Goal: Task Accomplishment & Management: Complete application form

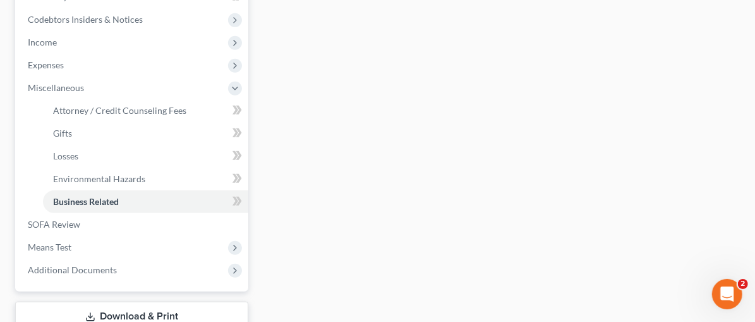
scroll to position [422, 0]
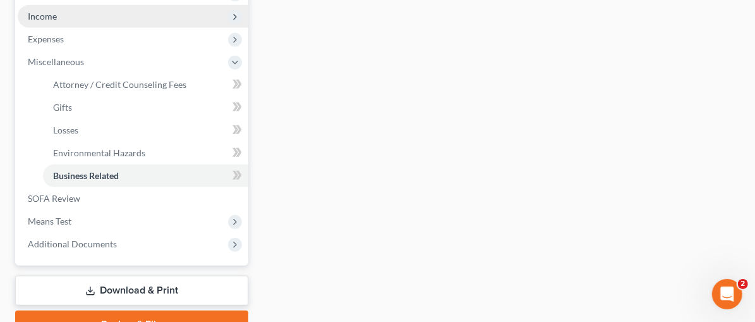
click at [57, 13] on span "Income" at bounding box center [133, 16] width 231 height 23
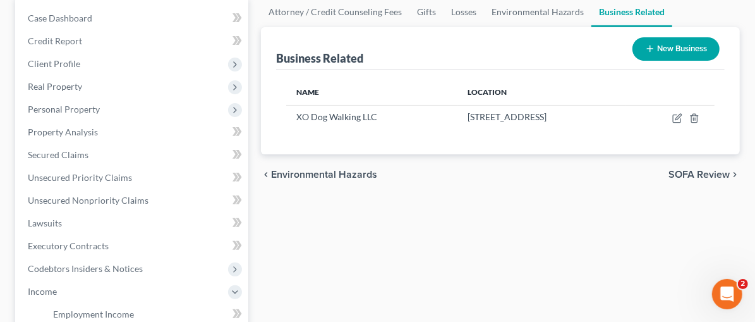
scroll to position [135, 0]
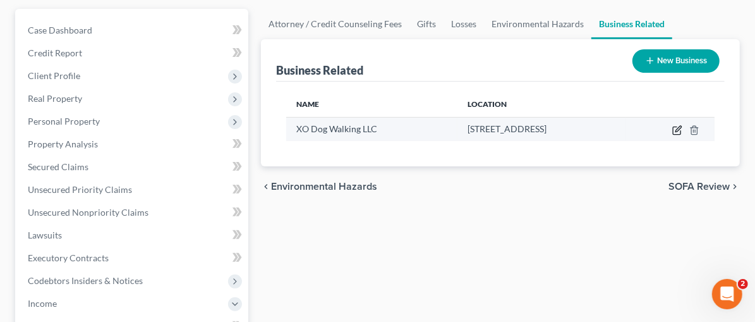
click at [678, 130] on icon "button" at bounding box center [679, 129] width 6 height 6
select select "member"
select select "9"
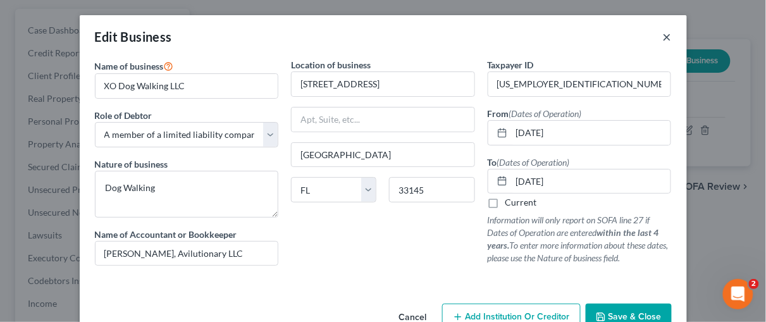
click at [663, 39] on button "×" at bounding box center [667, 36] width 9 height 15
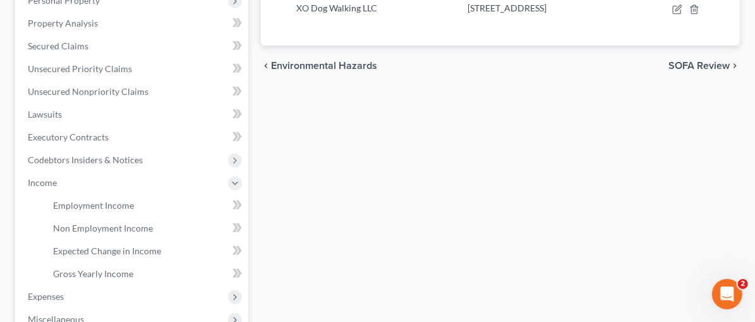
scroll to position [269, 0]
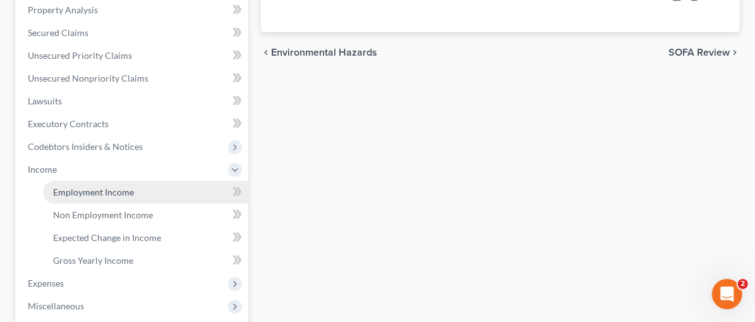
click at [68, 192] on span "Employment Income" at bounding box center [93, 191] width 81 height 11
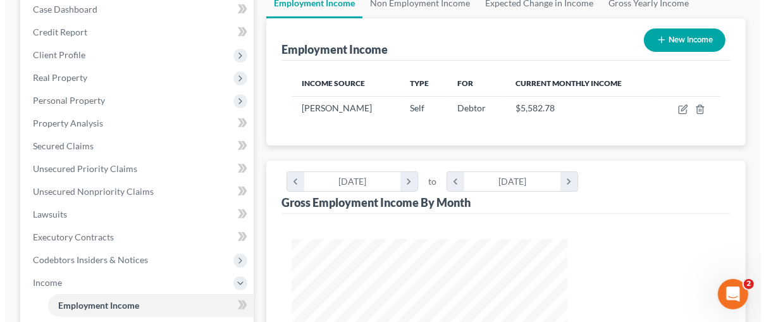
scroll to position [155, 0]
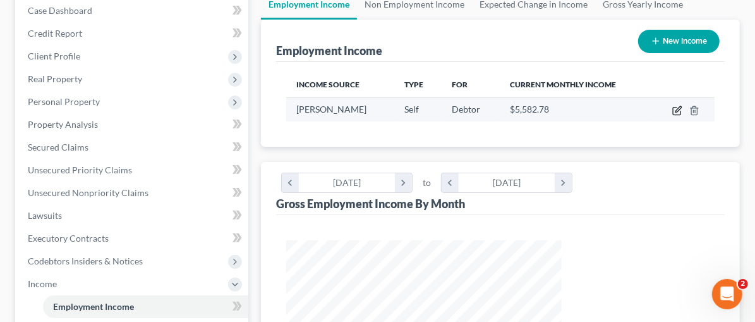
click at [675, 107] on icon "button" at bounding box center [677, 111] width 8 height 8
select select "1"
select select "0"
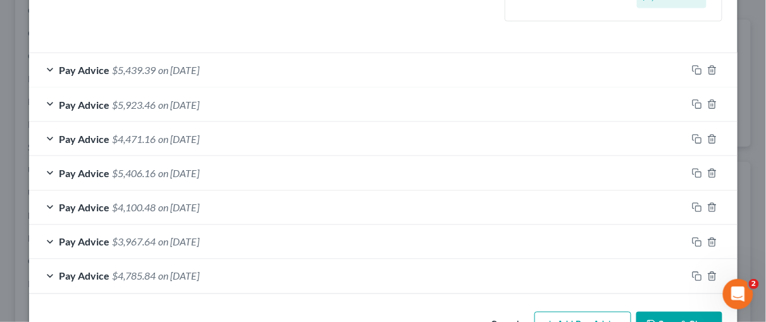
scroll to position [412, 0]
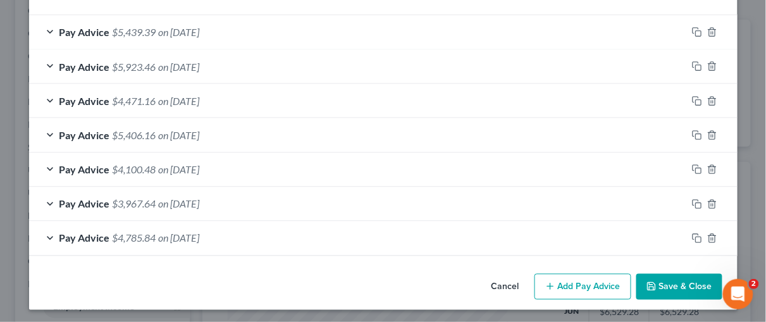
click at [43, 204] on div "Pay Advice $3,967.64 on 04/30/2025" at bounding box center [357, 204] width 657 height 34
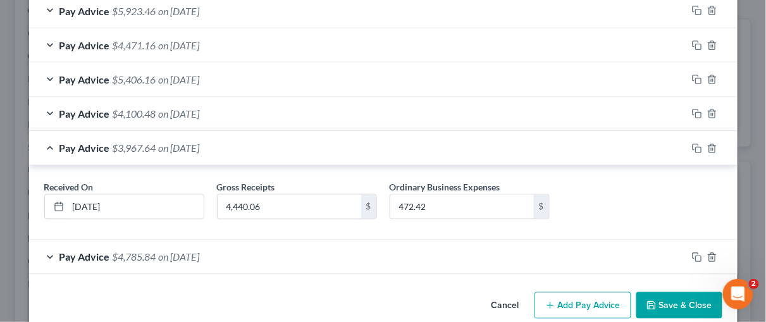
scroll to position [486, 0]
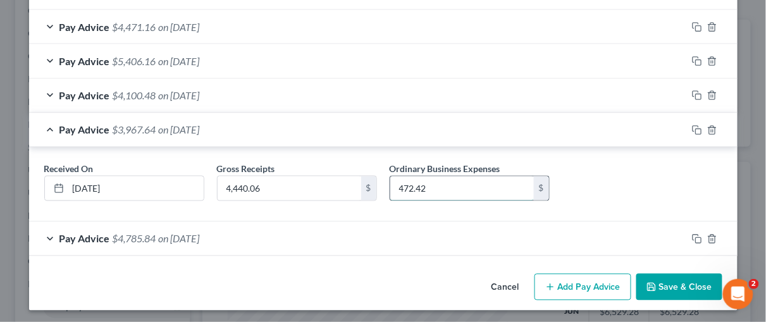
click at [429, 187] on input "472.42" at bounding box center [462, 188] width 144 height 24
type input "819.50"
click at [46, 93] on div "Pay Advice $4,100.48 on 05/30/2025" at bounding box center [357, 96] width 657 height 34
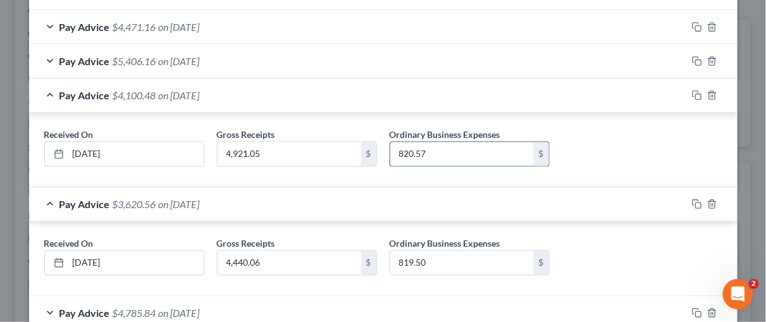
click at [408, 150] on input "820.57" at bounding box center [462, 154] width 144 height 24
type input "700.57"
click at [43, 56] on div "Pay Advice $5,406.16 on 06/30/2025" at bounding box center [357, 61] width 657 height 34
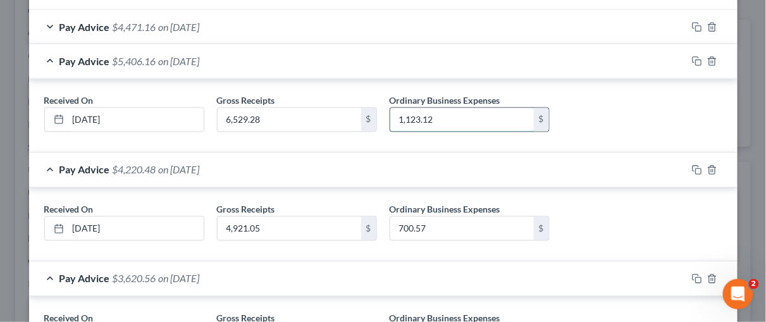
click at [432, 118] on input "1,123.12" at bounding box center [462, 120] width 144 height 24
type input "775.63"
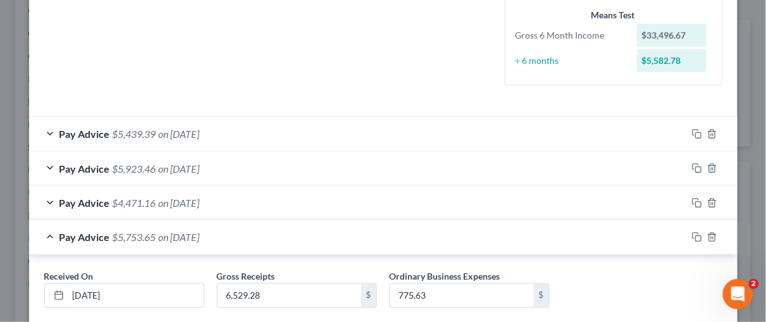
scroll to position [288, 0]
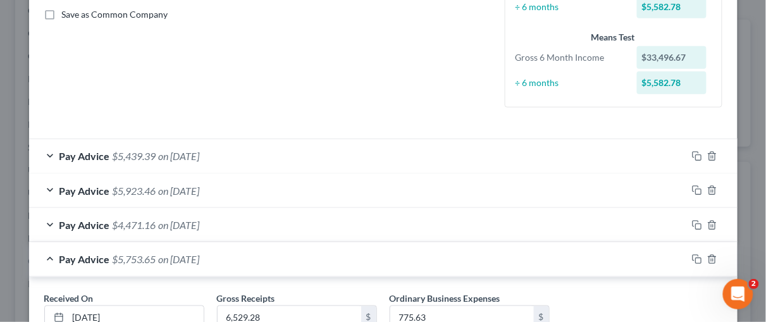
click at [44, 222] on div "Pay Advice $4,471.16 on 07/30/2025" at bounding box center [357, 225] width 657 height 34
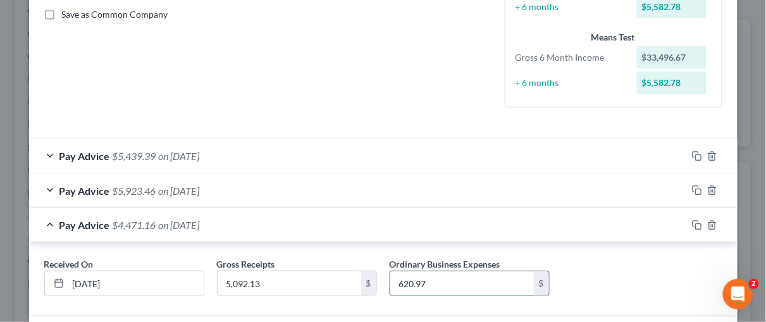
click at [421, 280] on input "620.97" at bounding box center [462, 283] width 144 height 24
type input "740.97"
click at [52, 186] on div "Pay Advice $5,923.46 on 08/30/2025" at bounding box center [357, 191] width 657 height 34
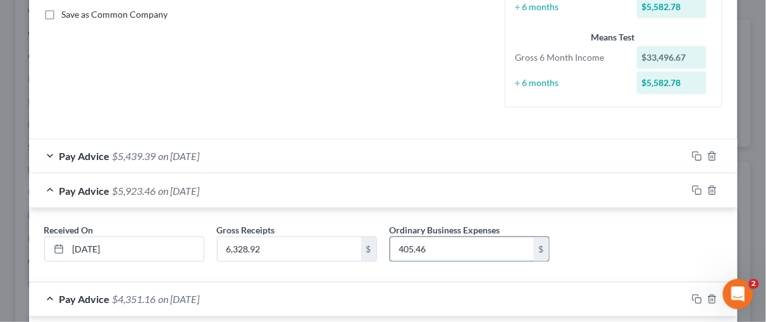
click at [427, 250] on input "405.46" at bounding box center [462, 249] width 144 height 24
type input "752.46"
click at [46, 154] on div "Pay Advice $5,439.39 on 09/28/2025" at bounding box center [357, 156] width 657 height 34
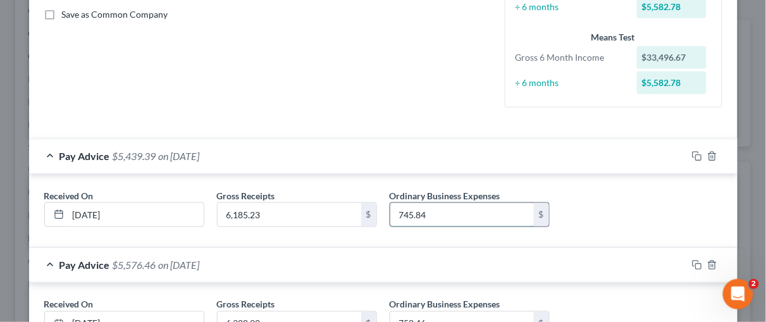
click at [423, 214] on input "745.84" at bounding box center [462, 215] width 144 height 24
click at [427, 214] on input "745.84" at bounding box center [462, 215] width 144 height 24
type input "745.88"
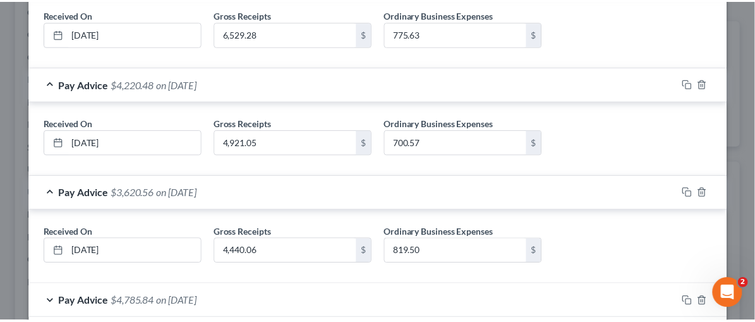
scroll to position [855, 0]
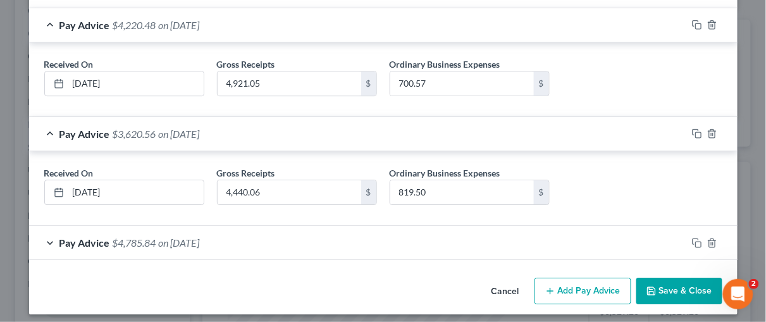
click at [651, 286] on icon "button" at bounding box center [651, 291] width 10 height 10
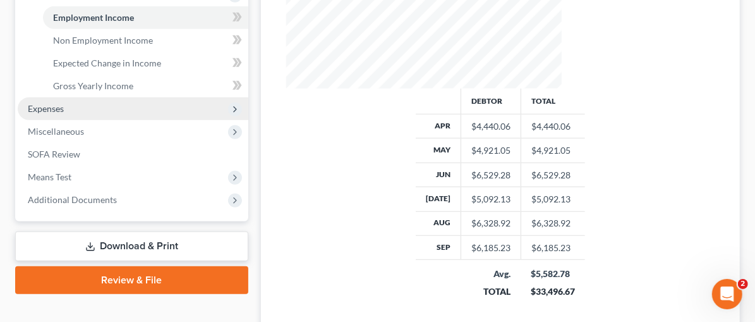
scroll to position [446, 0]
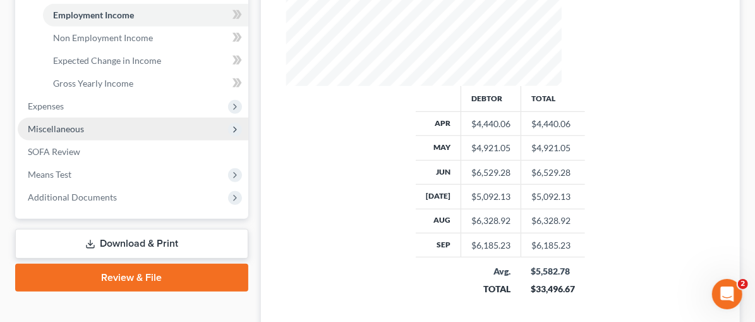
click at [61, 125] on span "Miscellaneous" at bounding box center [56, 128] width 56 height 11
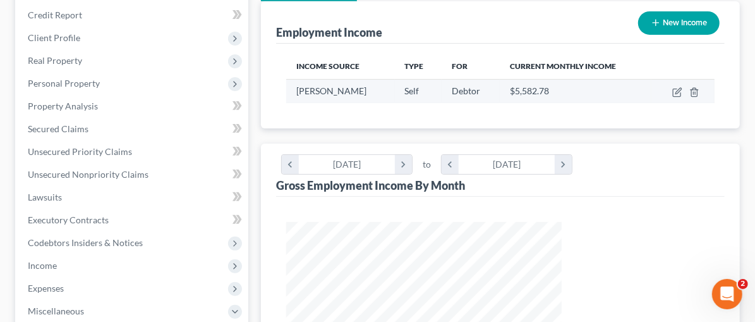
scroll to position [169, 0]
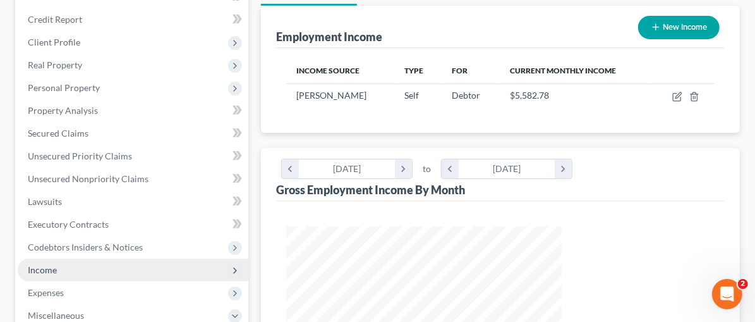
click at [37, 267] on span "Income" at bounding box center [42, 269] width 29 height 11
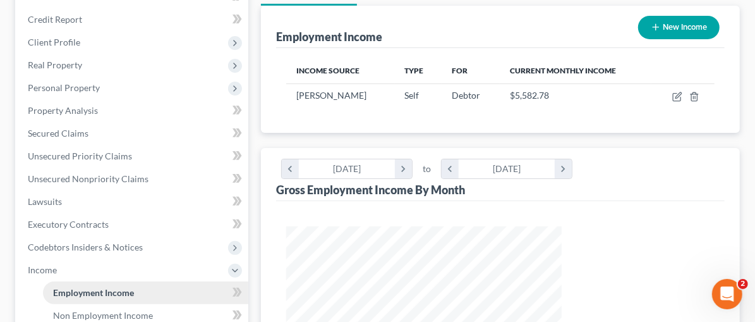
click at [123, 291] on span "Employment Income" at bounding box center [93, 292] width 81 height 11
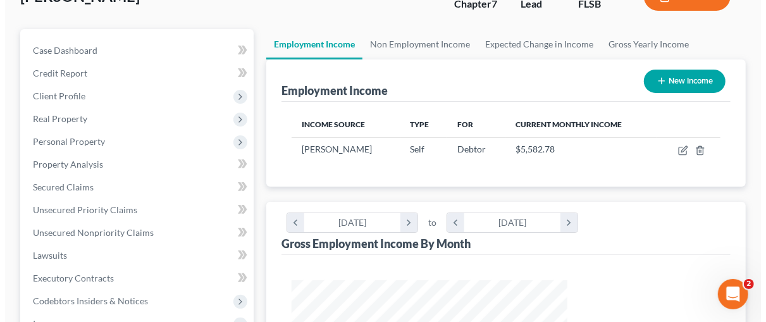
scroll to position [104, 0]
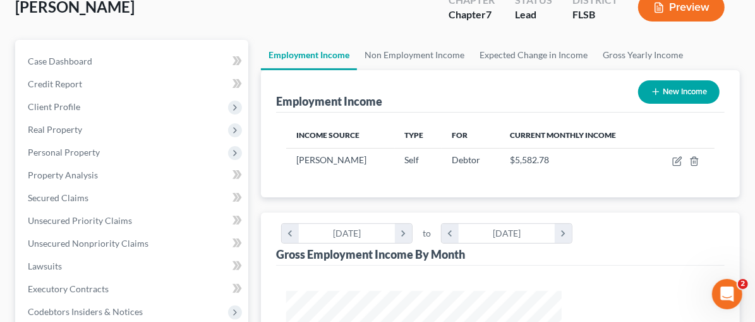
click at [673, 89] on button "New Income" at bounding box center [680, 91] width 82 height 23
select select "0"
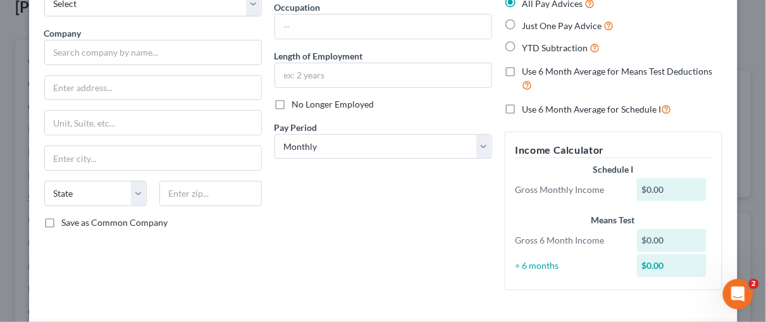
scroll to position [0, 0]
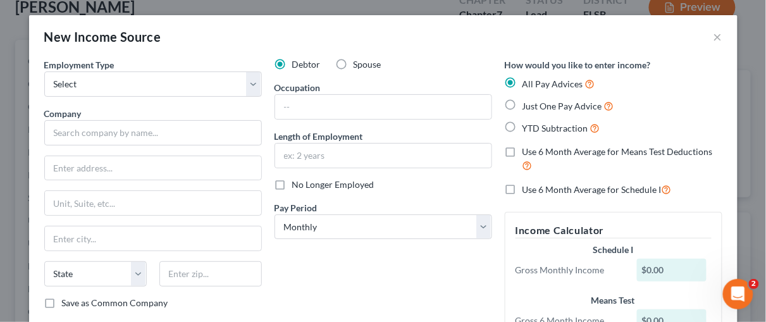
scroll to position [269, 0]
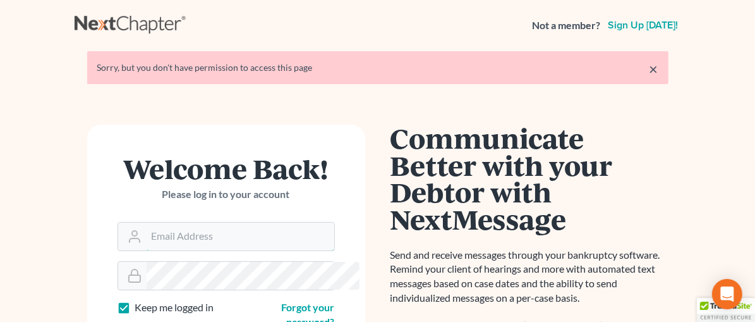
type input "[EMAIL_ADDRESS][DOMAIN_NAME]"
click at [659, 64] on link "×" at bounding box center [654, 68] width 9 height 15
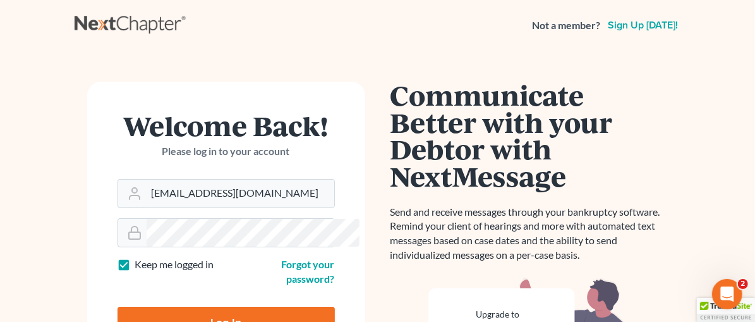
click at [195, 307] on input "Log In" at bounding box center [226, 323] width 217 height 32
type input "Thinking..."
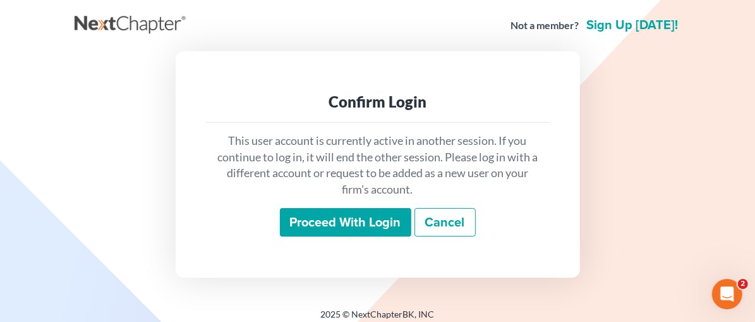
scroll to position [8, 0]
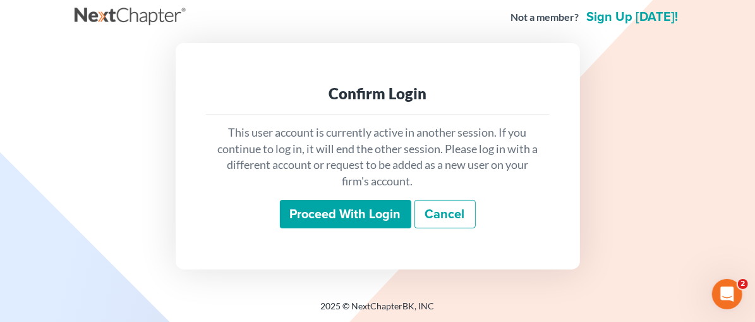
click at [353, 216] on input "Proceed with login" at bounding box center [345, 214] width 131 height 29
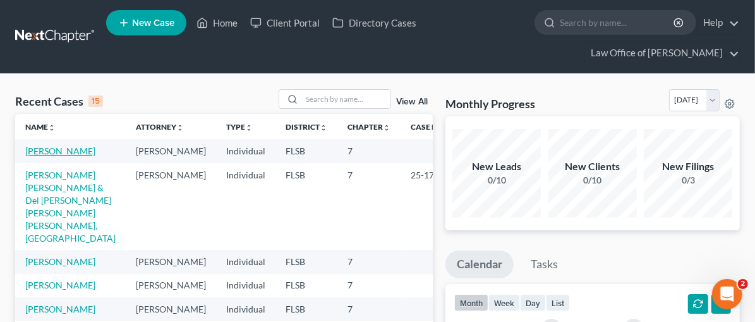
click at [46, 154] on link "[PERSON_NAME]" at bounding box center [60, 150] width 70 height 11
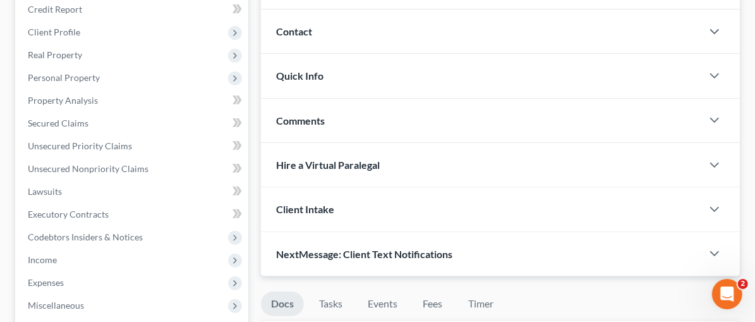
scroll to position [213, 0]
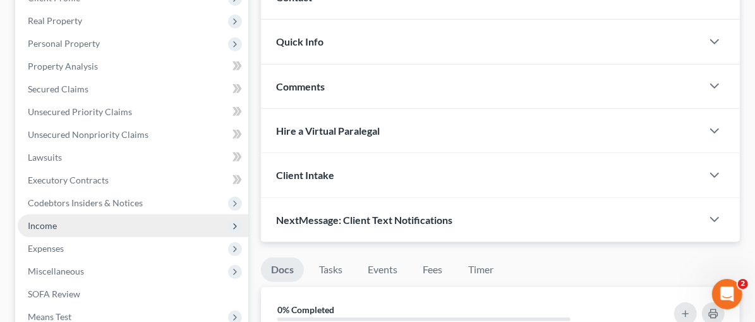
click at [79, 228] on span "Income" at bounding box center [133, 225] width 231 height 23
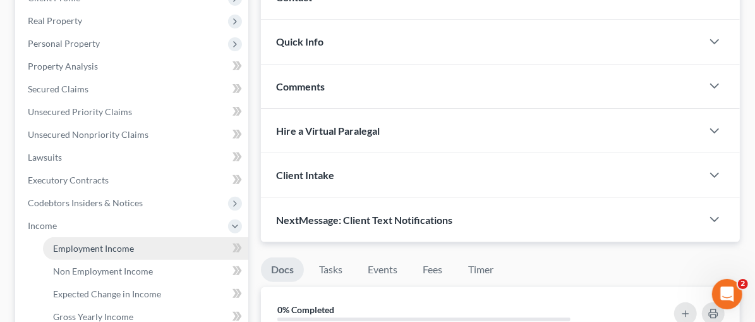
click at [114, 243] on span "Employment Income" at bounding box center [93, 248] width 81 height 11
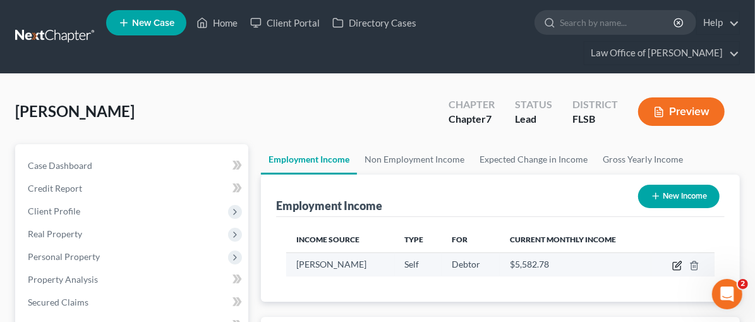
click at [676, 262] on icon "button" at bounding box center [678, 265] width 10 height 10
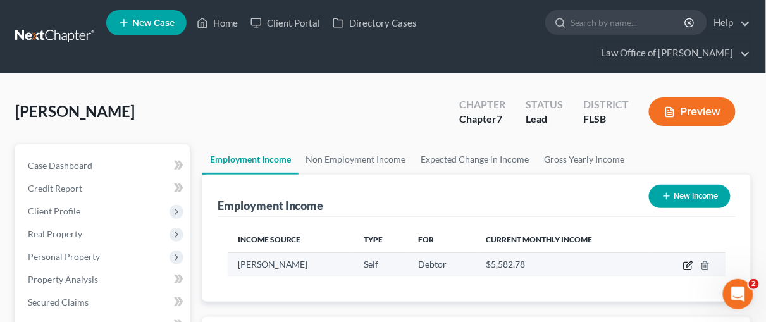
select select "1"
select select "0"
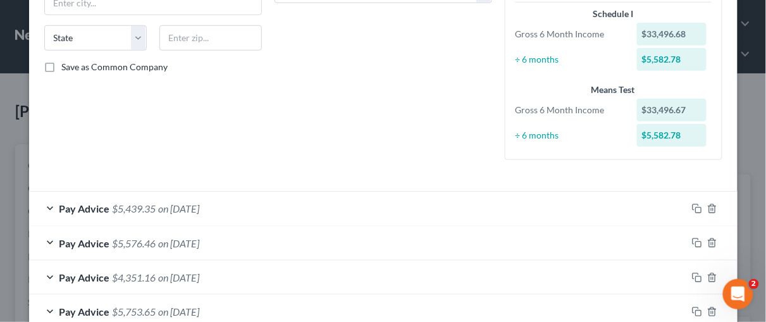
scroll to position [241, 0]
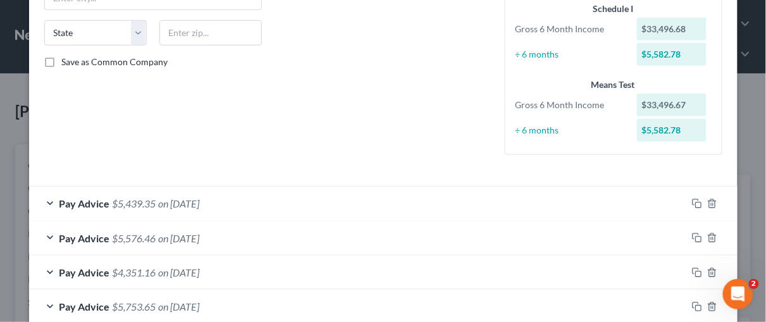
click at [44, 201] on div "Pay Advice $5,439.35 on [DATE]" at bounding box center [357, 203] width 657 height 34
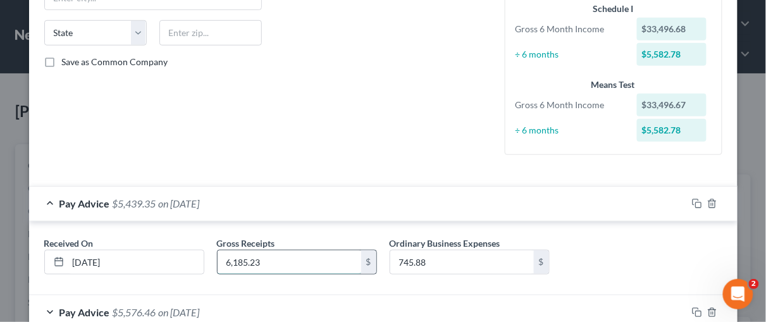
click at [257, 260] on input "6,185.23" at bounding box center [289, 262] width 144 height 24
type input "6,292.40"
click at [348, 285] on div "Received On * [DATE] Gross Receipts 6,292.40 $ Ordinary Business Expenses 745.8…" at bounding box center [383, 258] width 708 height 75
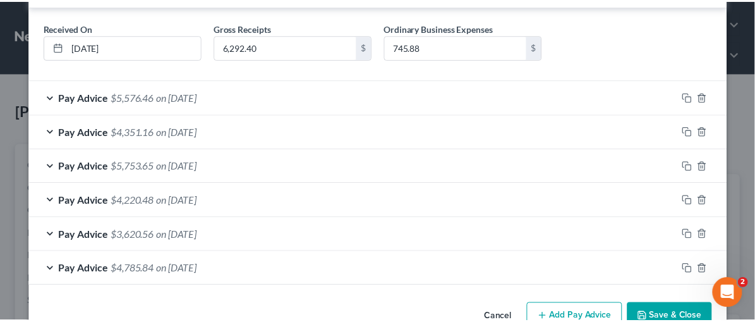
scroll to position [486, 0]
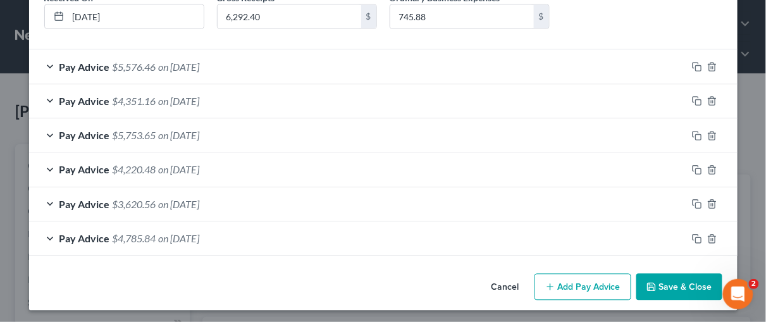
click at [665, 283] on button "Save & Close" at bounding box center [679, 287] width 86 height 27
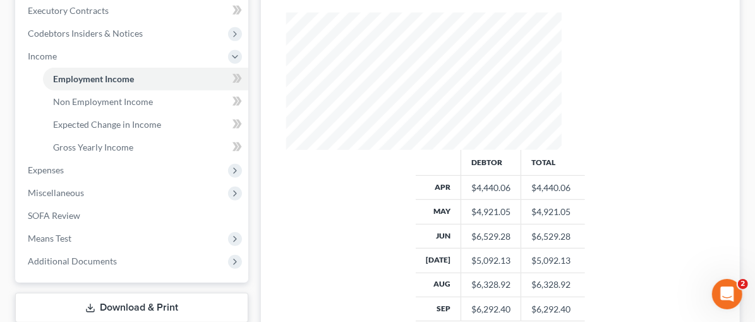
scroll to position [422, 0]
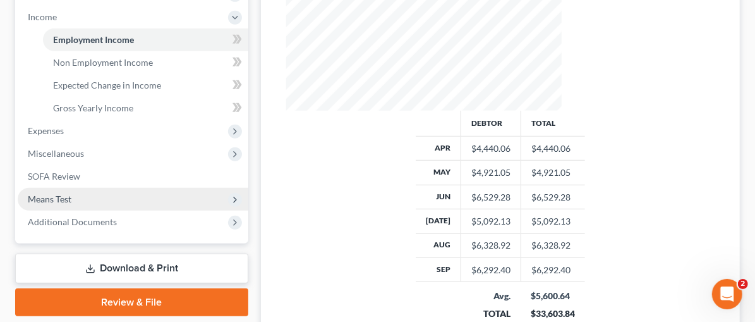
click at [42, 195] on span "Means Test" at bounding box center [50, 198] width 44 height 11
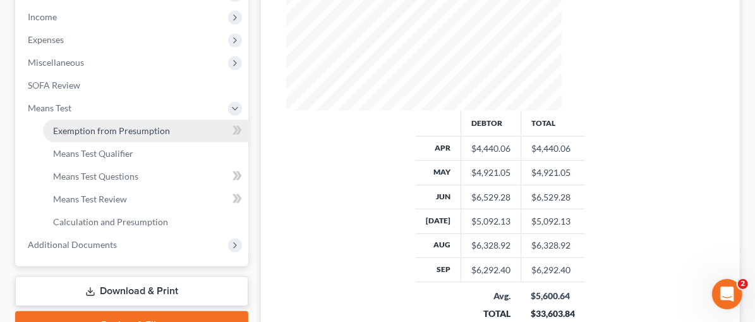
click at [85, 128] on span "Exemption from Presumption" at bounding box center [111, 130] width 117 height 11
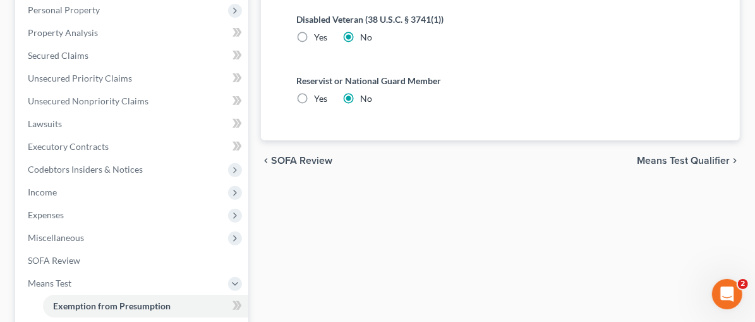
scroll to position [305, 0]
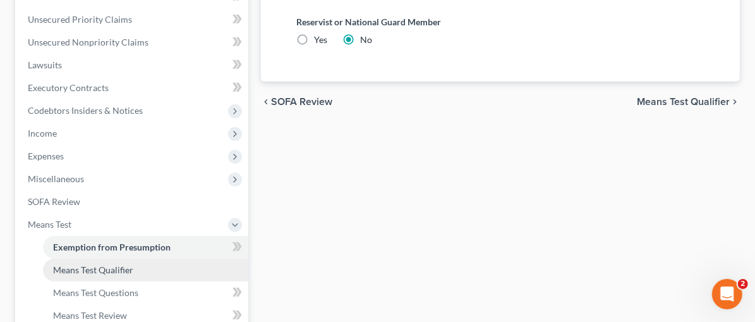
click at [70, 259] on link "Means Test Qualifier" at bounding box center [145, 270] width 205 height 23
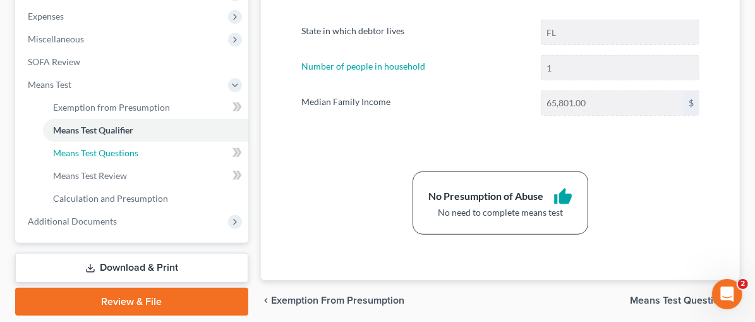
scroll to position [484, 0]
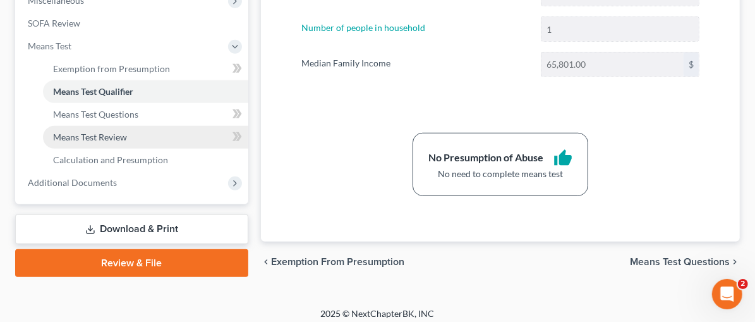
click at [77, 133] on span "Means Test Review" at bounding box center [90, 136] width 74 height 11
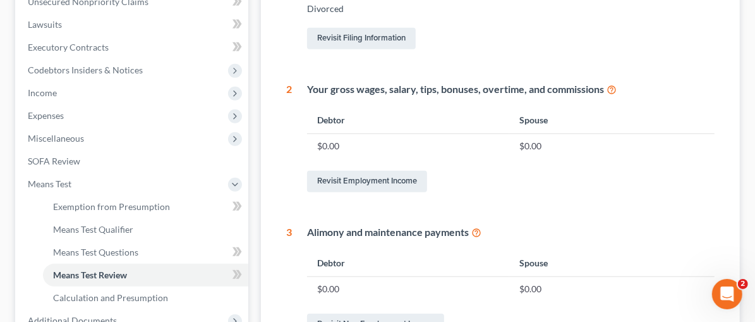
scroll to position [407, 0]
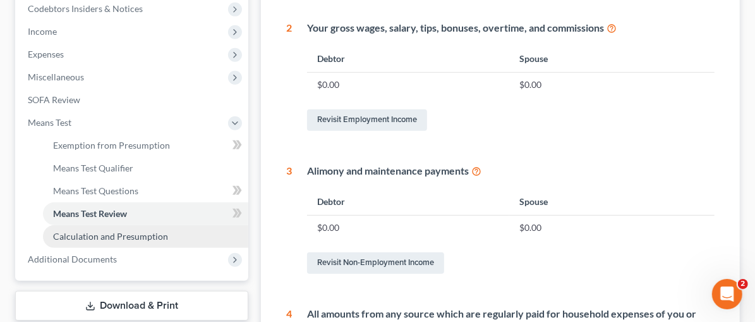
click at [61, 231] on span "Calculation and Presumption" at bounding box center [110, 236] width 115 height 11
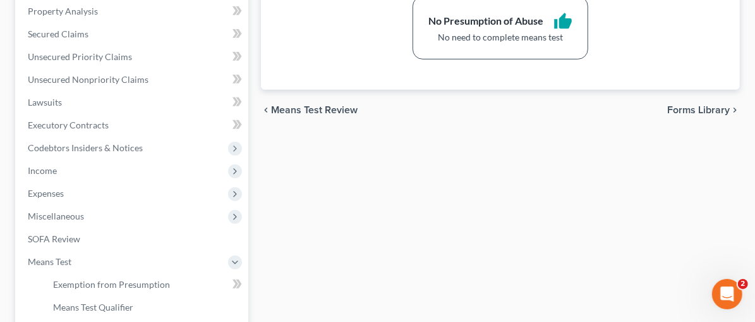
scroll to position [267, 0]
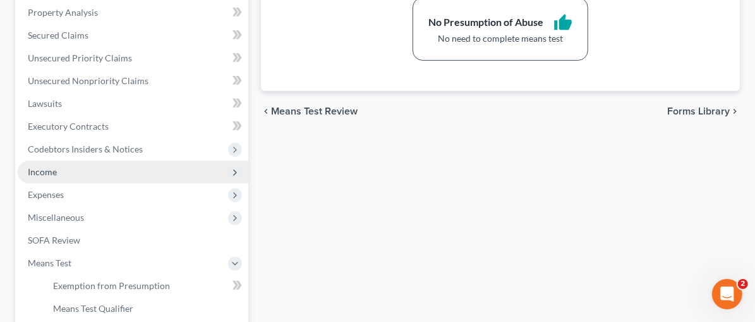
click at [70, 167] on span "Income" at bounding box center [133, 172] width 231 height 23
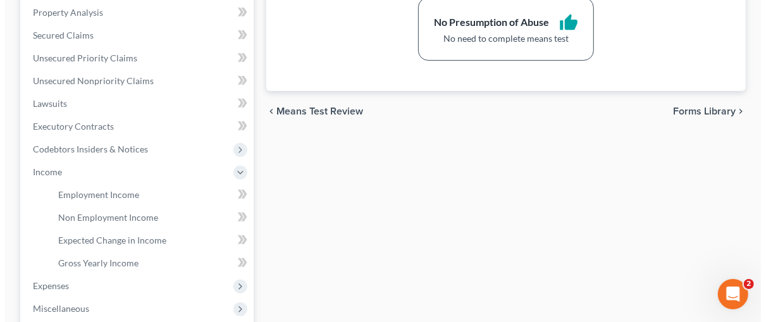
scroll to position [0, 0]
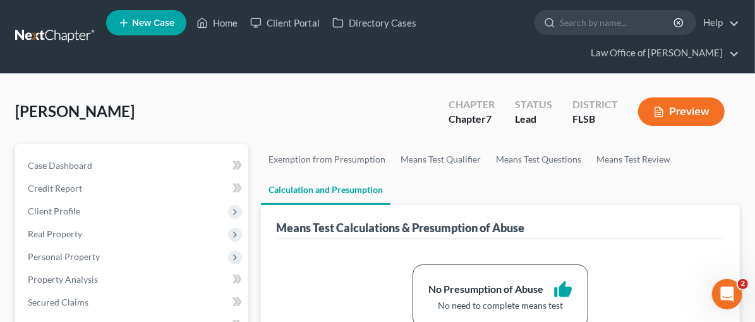
click at [669, 113] on button "Preview" at bounding box center [682, 111] width 87 height 28
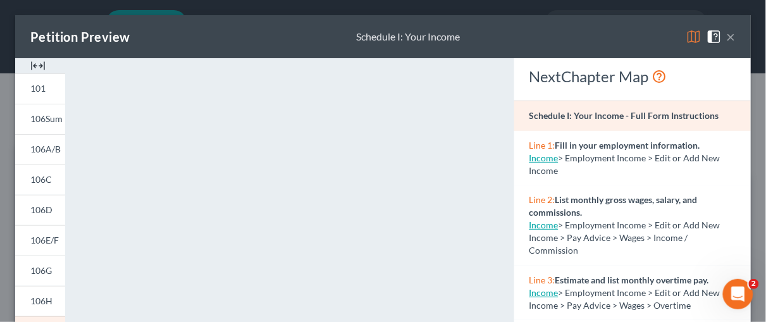
click at [37, 63] on img at bounding box center [37, 65] width 15 height 15
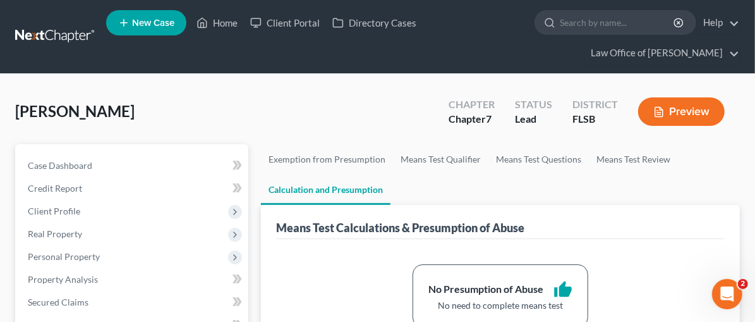
drag, startPoint x: 758, startPoint y: 68, endPoint x: 735, endPoint y: 162, distance: 97.5
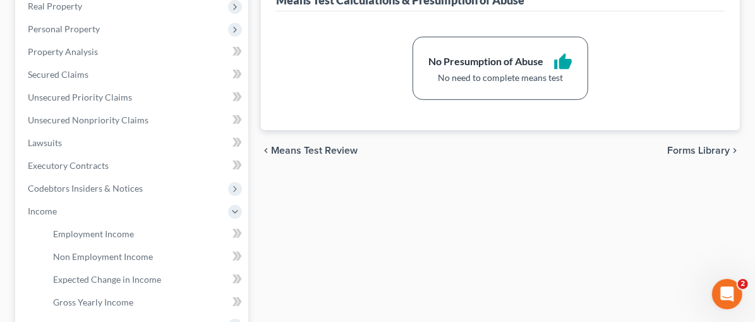
scroll to position [231, 0]
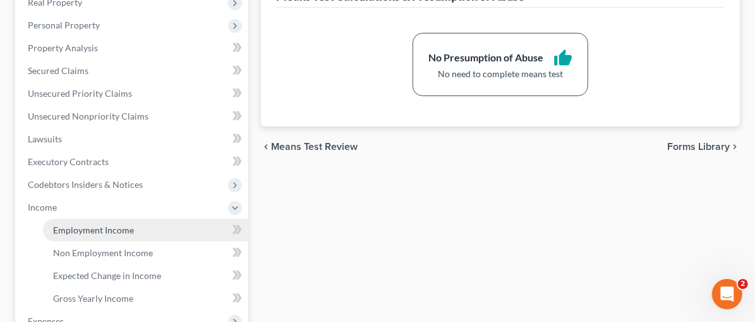
click at [89, 231] on span "Employment Income" at bounding box center [93, 229] width 81 height 11
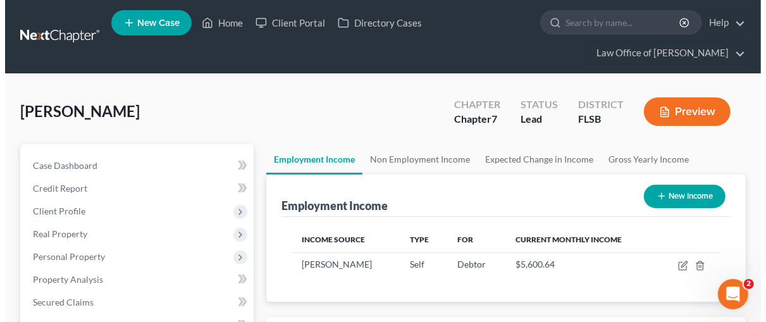
scroll to position [225, 300]
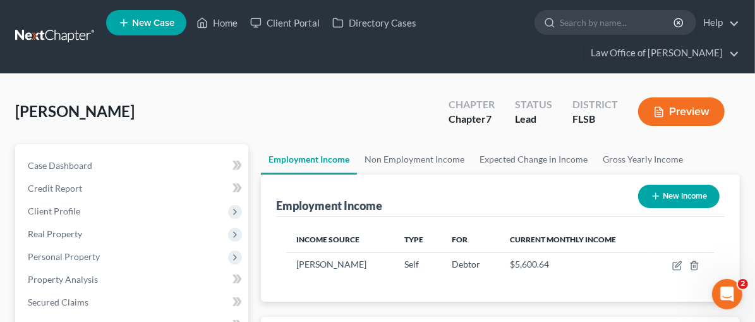
click at [687, 105] on button "Preview" at bounding box center [682, 111] width 87 height 28
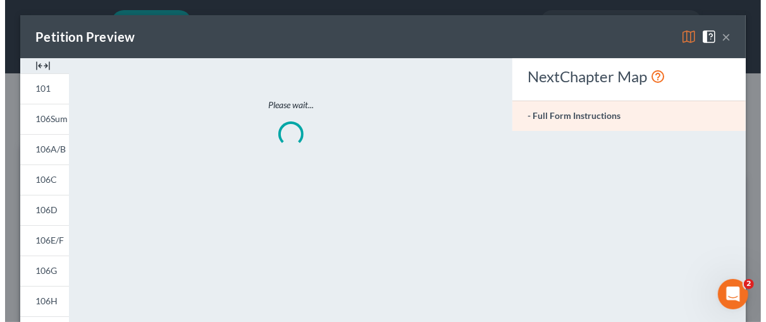
scroll to position [225, 305]
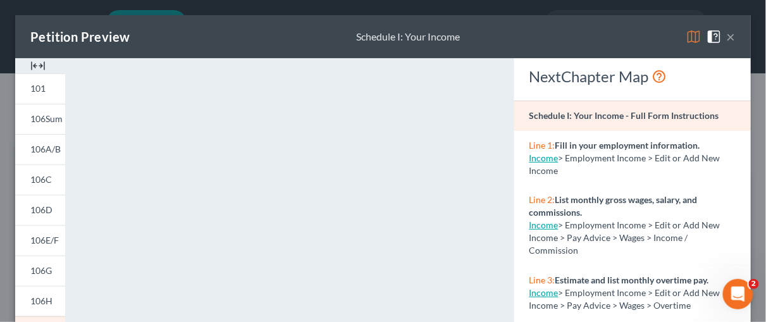
click at [30, 64] on img at bounding box center [37, 65] width 15 height 15
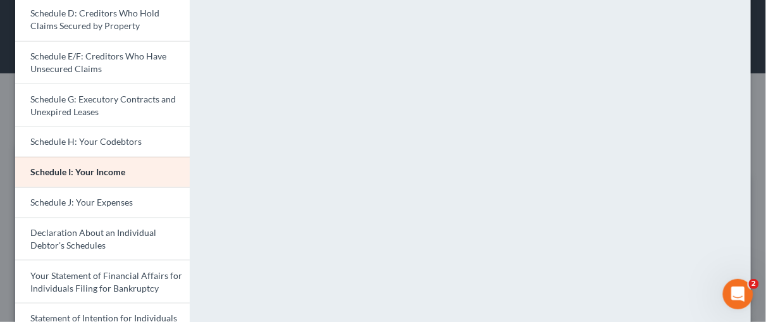
scroll to position [255, 0]
